Goal: Task Accomplishment & Management: Use online tool/utility

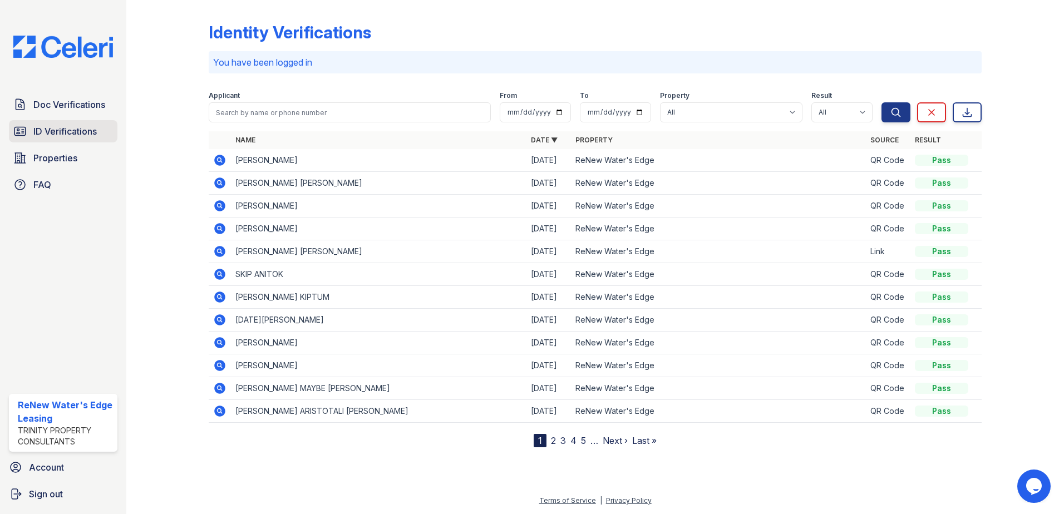
drag, startPoint x: 38, startPoint y: 132, endPoint x: 72, endPoint y: 141, distance: 34.5
click at [38, 132] on span "ID Verifications" at bounding box center [64, 131] width 63 height 13
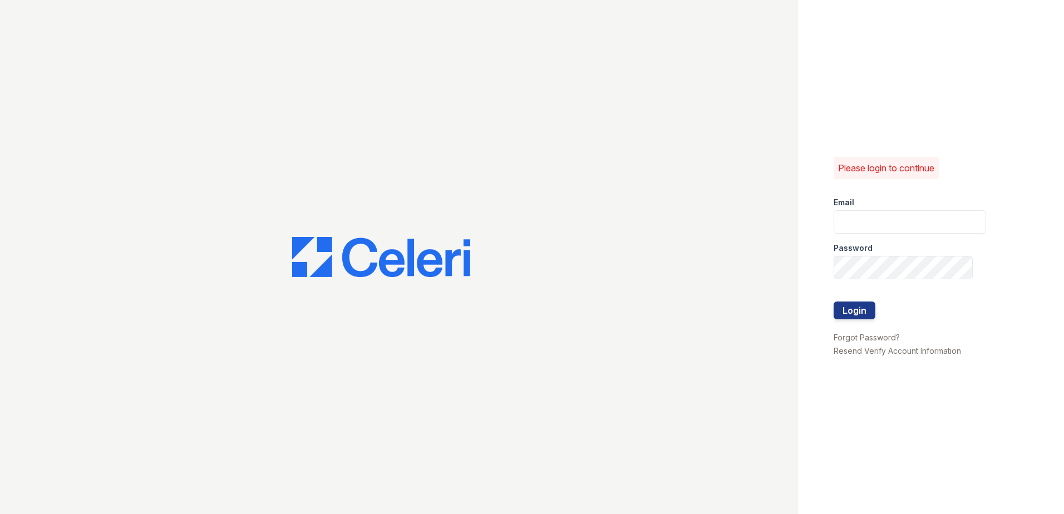
type input "renewwatersedge@trinity-pm.com"
click at [864, 308] on button "Login" at bounding box center [854, 310] width 42 height 18
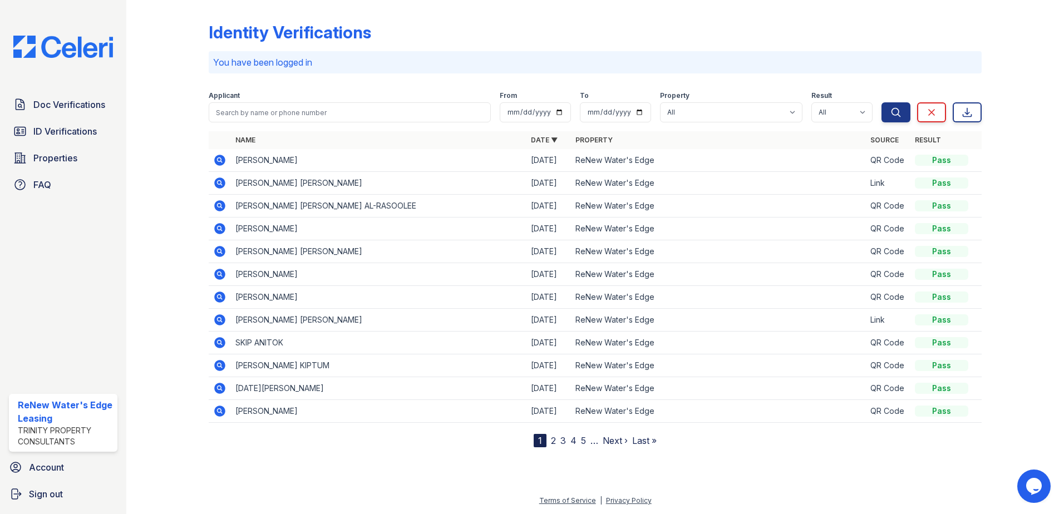
click at [220, 162] on icon at bounding box center [219, 160] width 11 height 11
